Goal: Check status: Check status

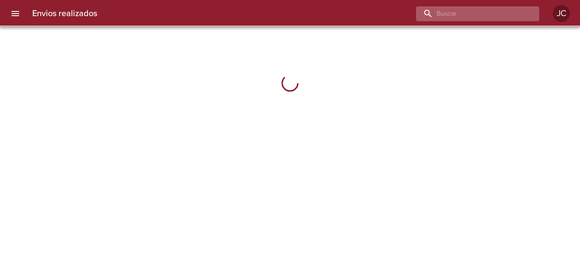
click at [514, 19] on input "buscar" at bounding box center [470, 13] width 109 height 15
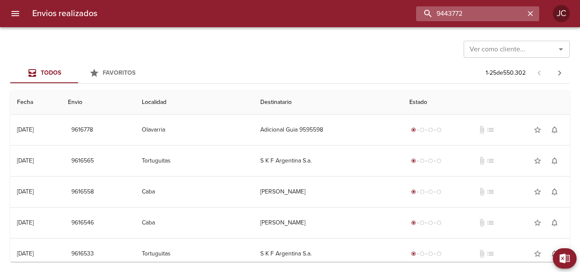
type input "9443772"
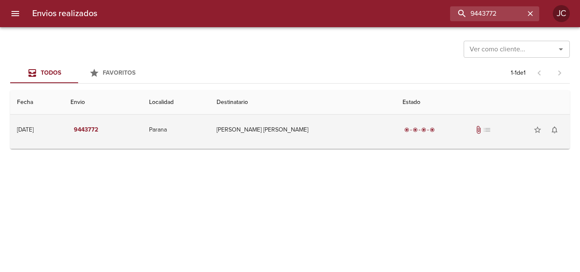
click at [312, 123] on td "[PERSON_NAME] [PERSON_NAME]" at bounding box center [303, 130] width 186 height 31
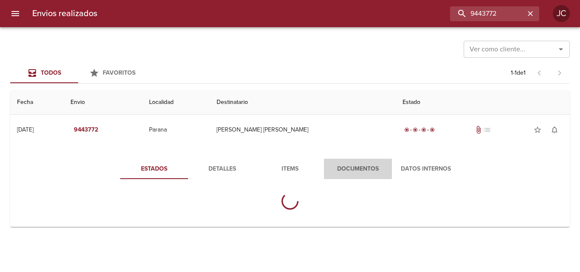
click at [356, 162] on button "Documentos" at bounding box center [358, 169] width 68 height 20
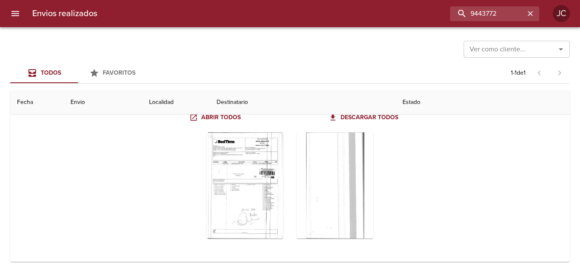
scroll to position [84, 0]
click at [254, 159] on div "Tabla de envíos del cliente" at bounding box center [245, 185] width 76 height 106
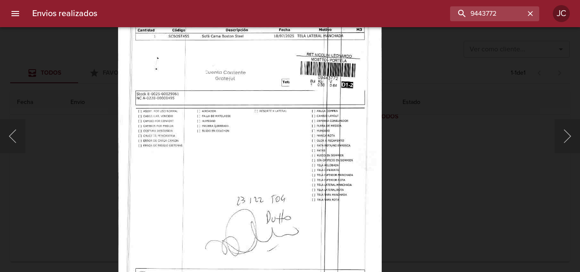
click at [302, 144] on img "Lightbox" at bounding box center [250, 113] width 264 height 376
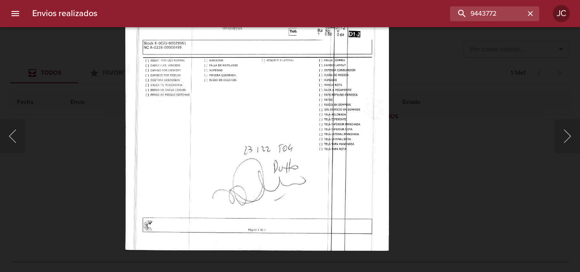
click at [303, 97] on img "Lightbox" at bounding box center [257, 63] width 264 height 376
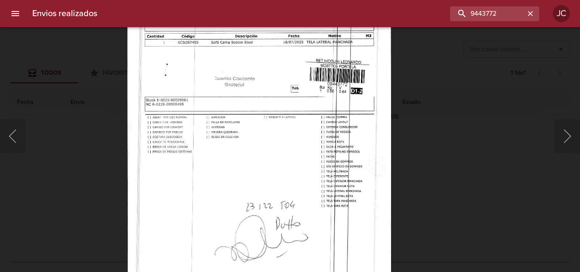
click at [302, 160] on img "Lightbox" at bounding box center [259, 120] width 264 height 376
click at [419, 160] on div "Lightbox" at bounding box center [290, 136] width 580 height 272
